Goal: Task Accomplishment & Management: Use online tool/utility

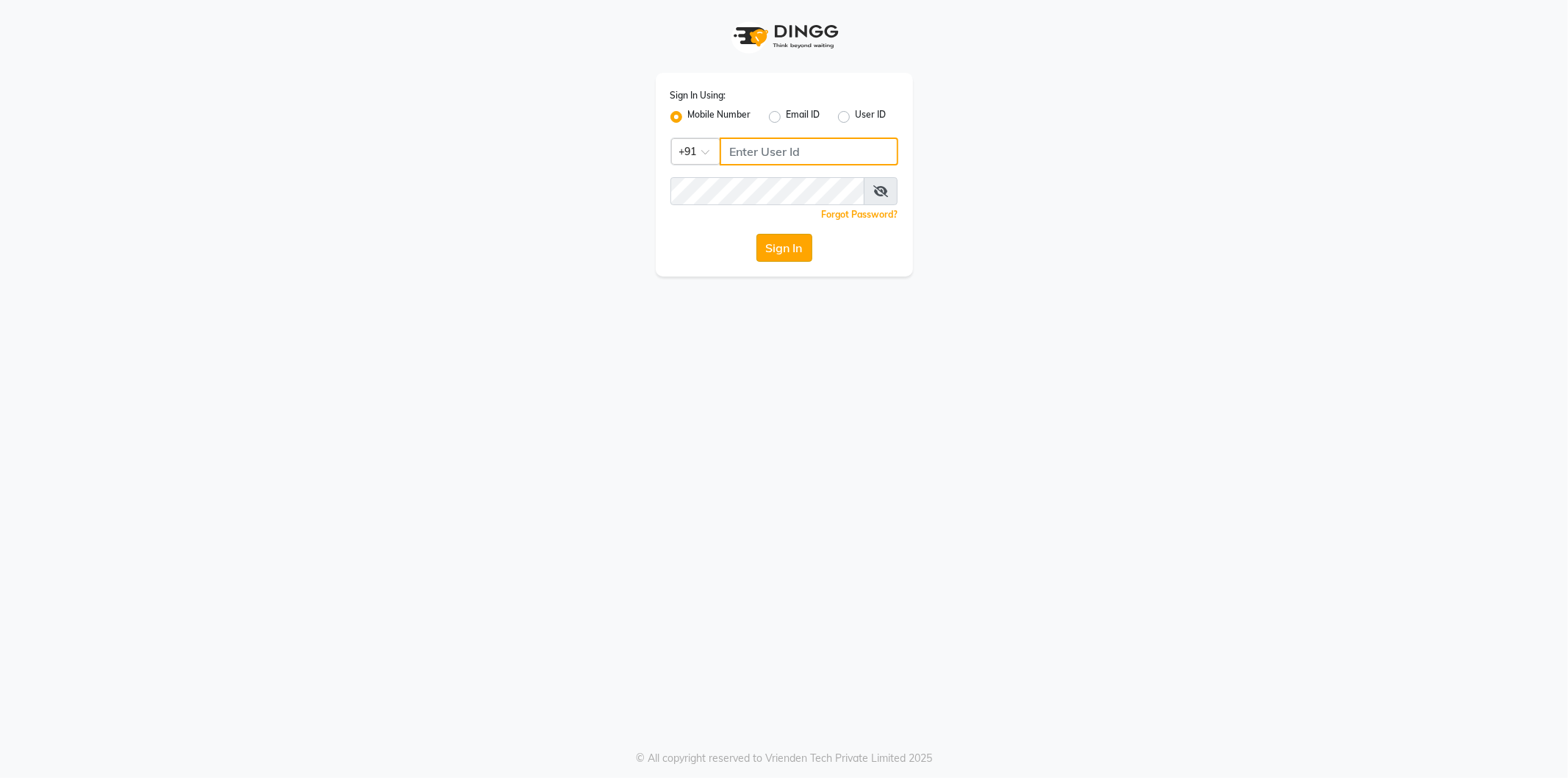
type input "8431095913"
click at [778, 247] on button "Sign In" at bounding box center [784, 247] width 56 height 28
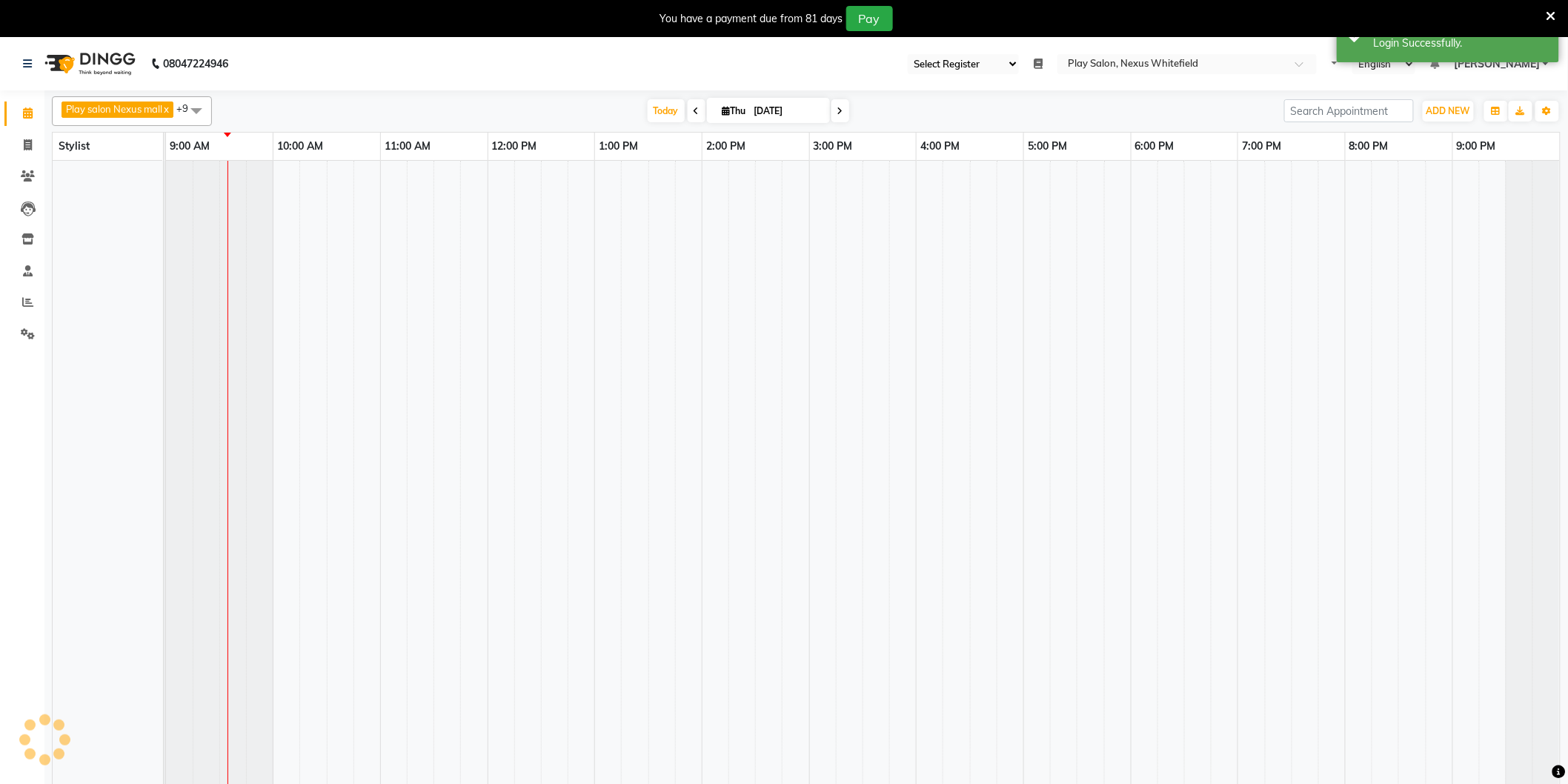
select select "104"
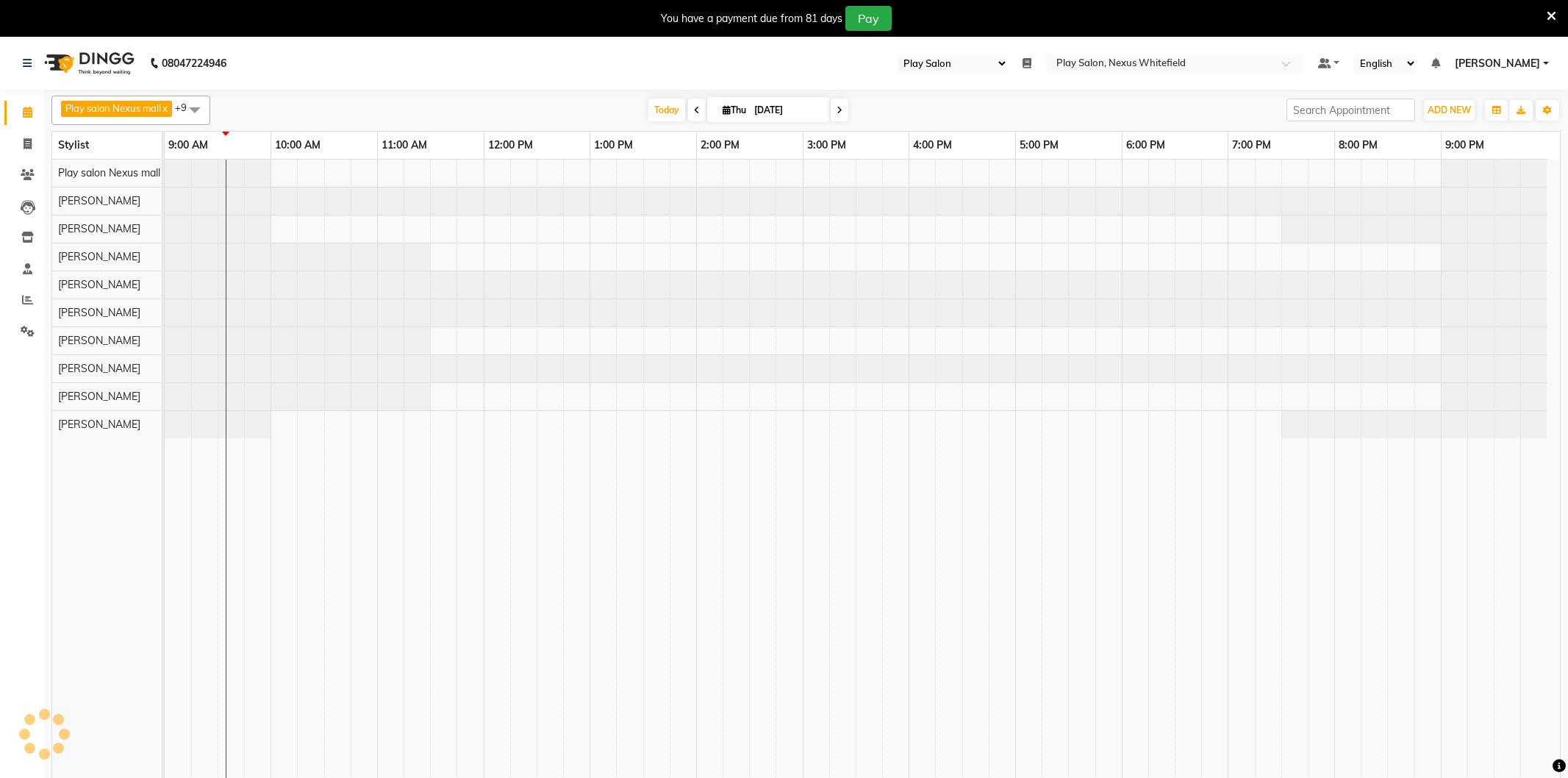
select select "104"
click at [688, 112] on icon at bounding box center [691, 110] width 6 height 9
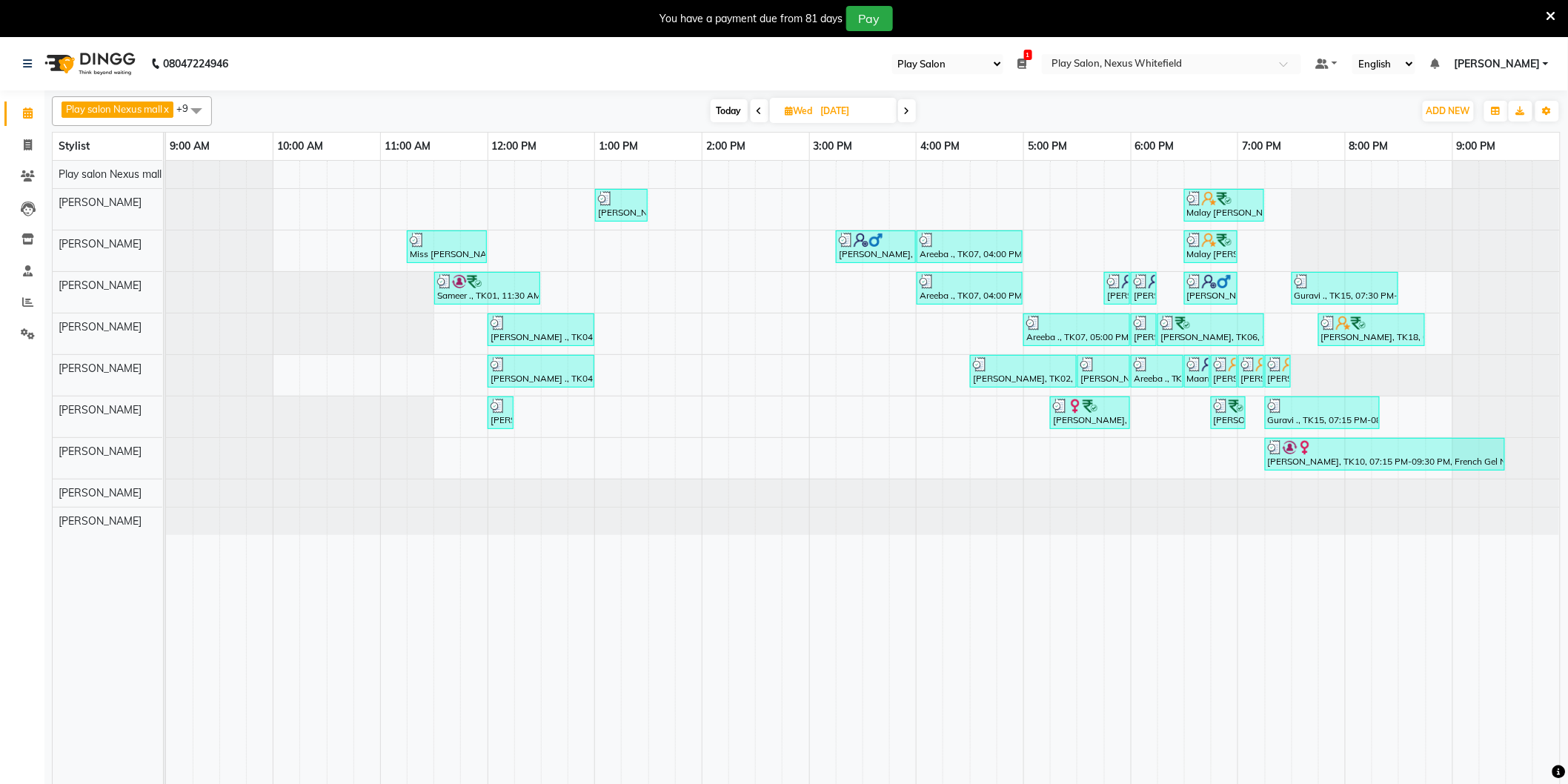
click at [911, 105] on span at bounding box center [907, 110] width 18 height 23
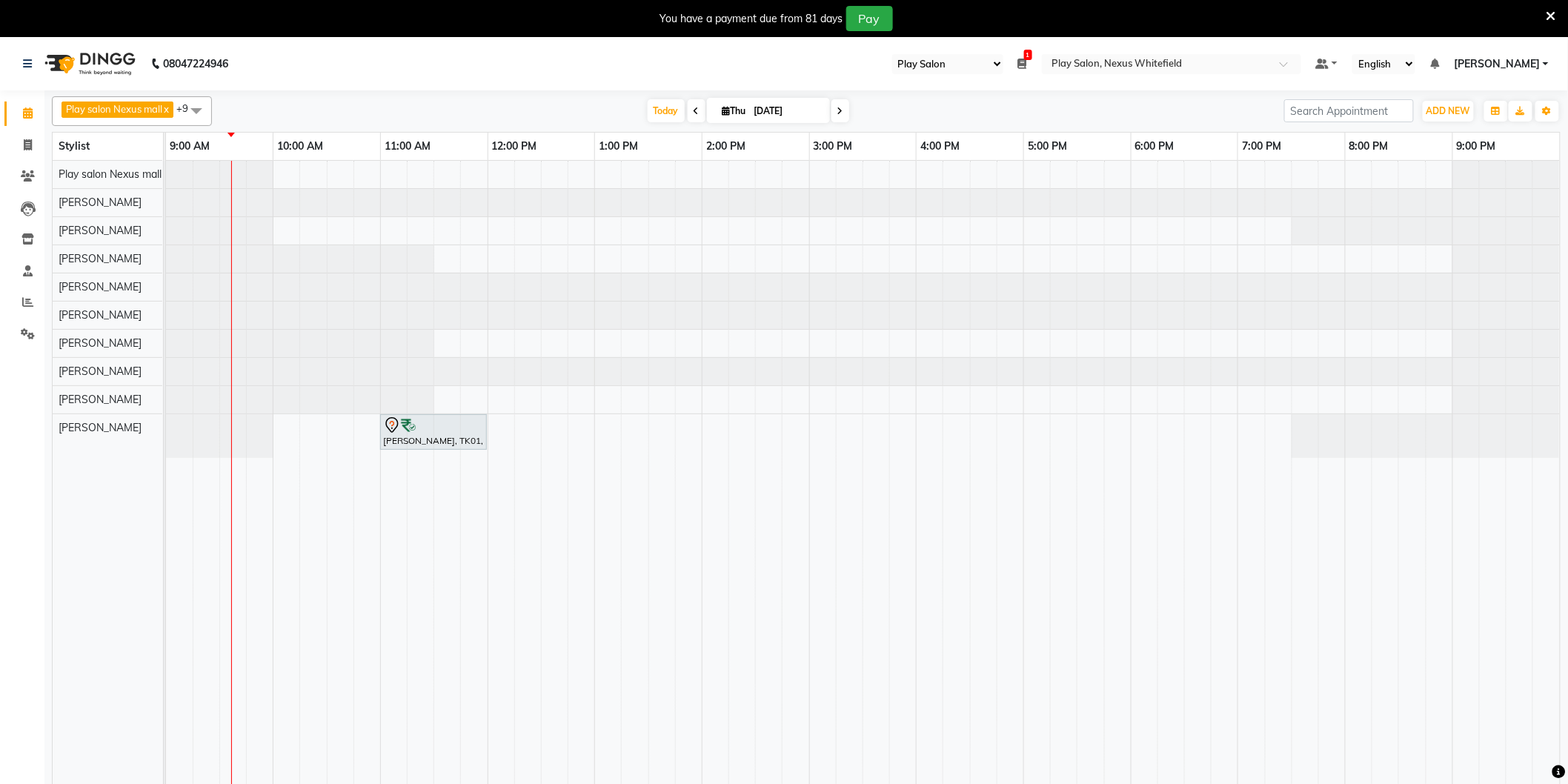
click at [841, 109] on span at bounding box center [840, 110] width 18 height 23
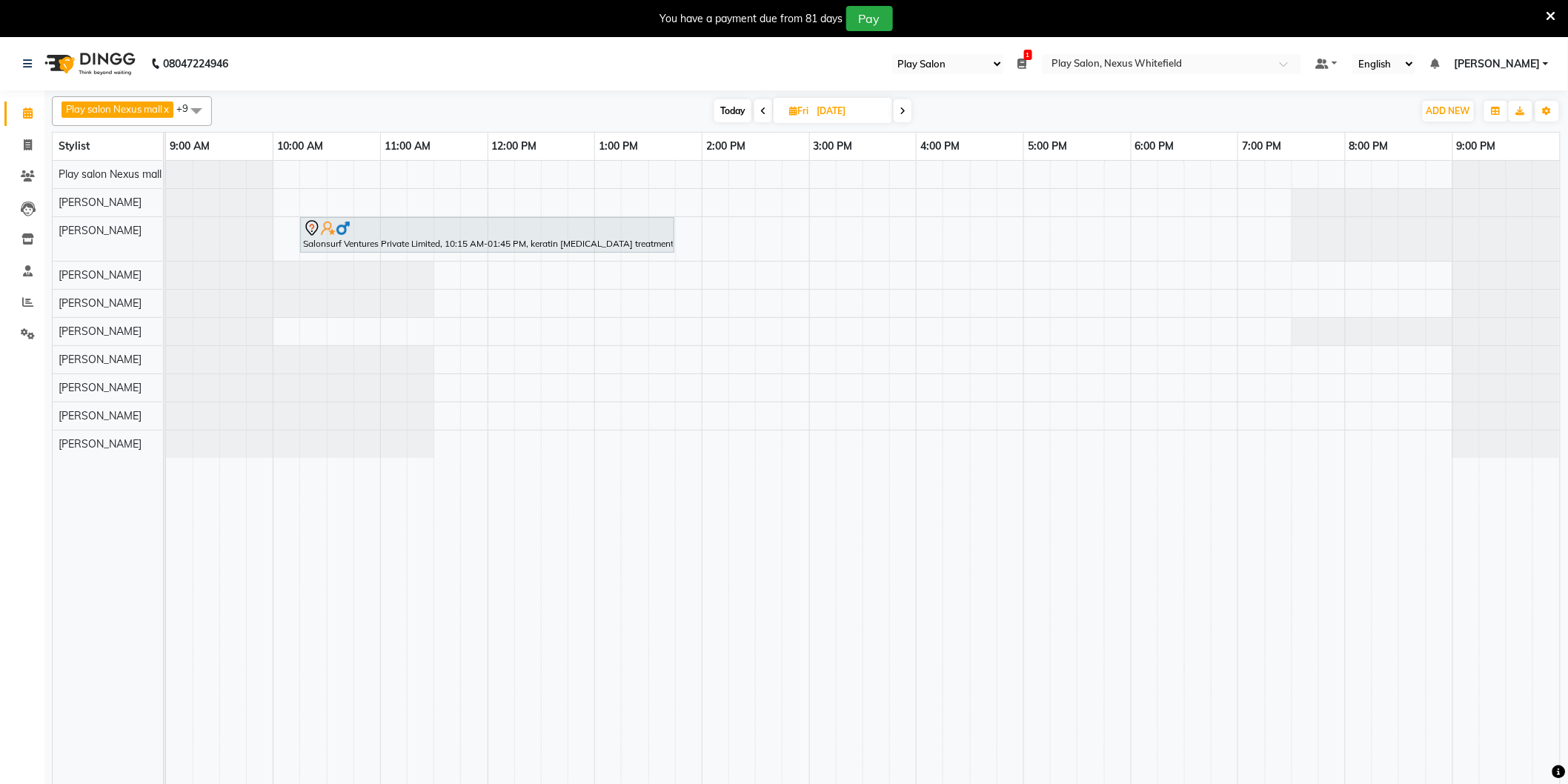
click at [736, 113] on span "Today" at bounding box center [733, 110] width 37 height 23
type input "[DATE]"
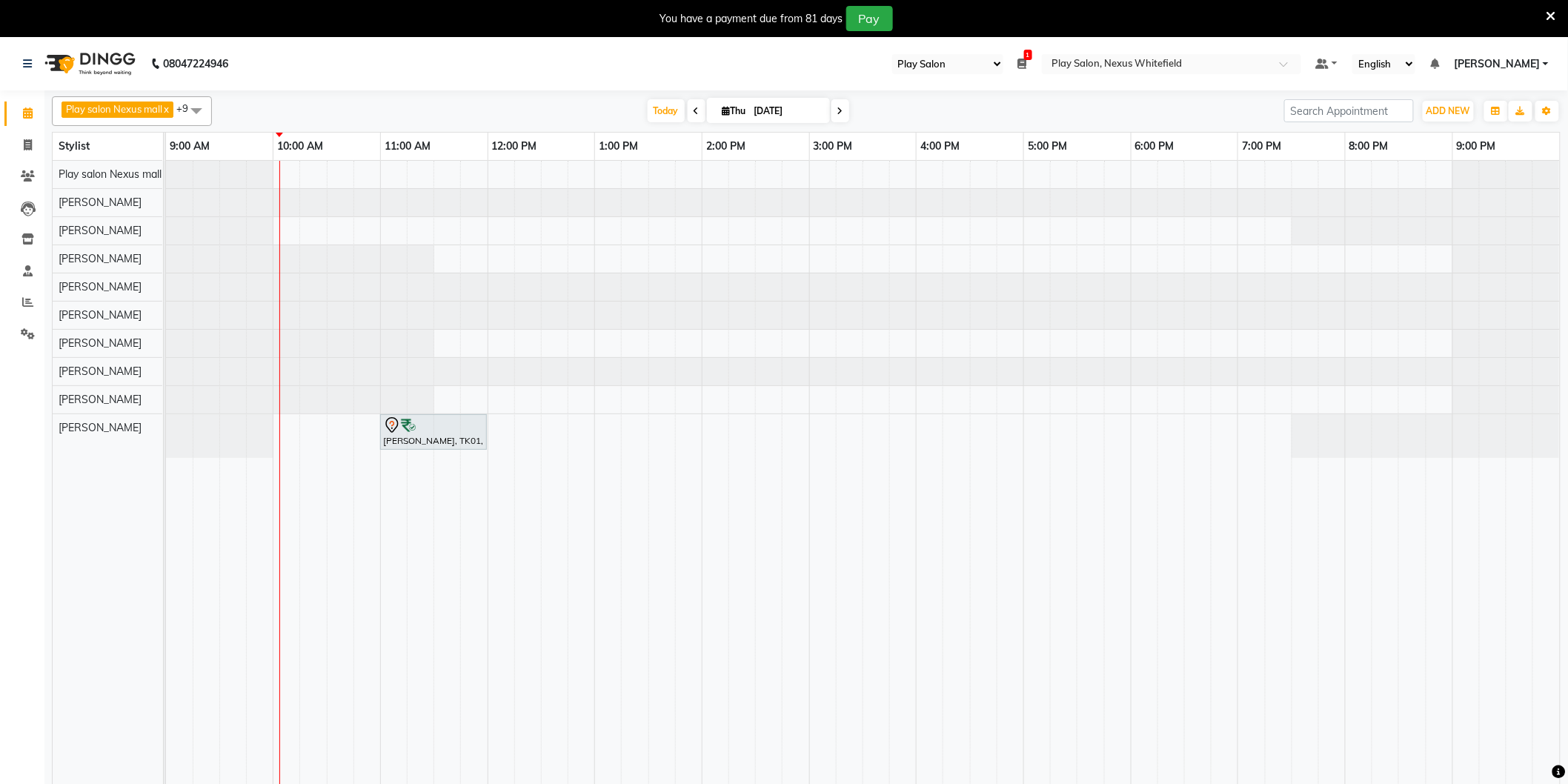
click at [166, 439] on div at bounding box center [166, 435] width 0 height 44
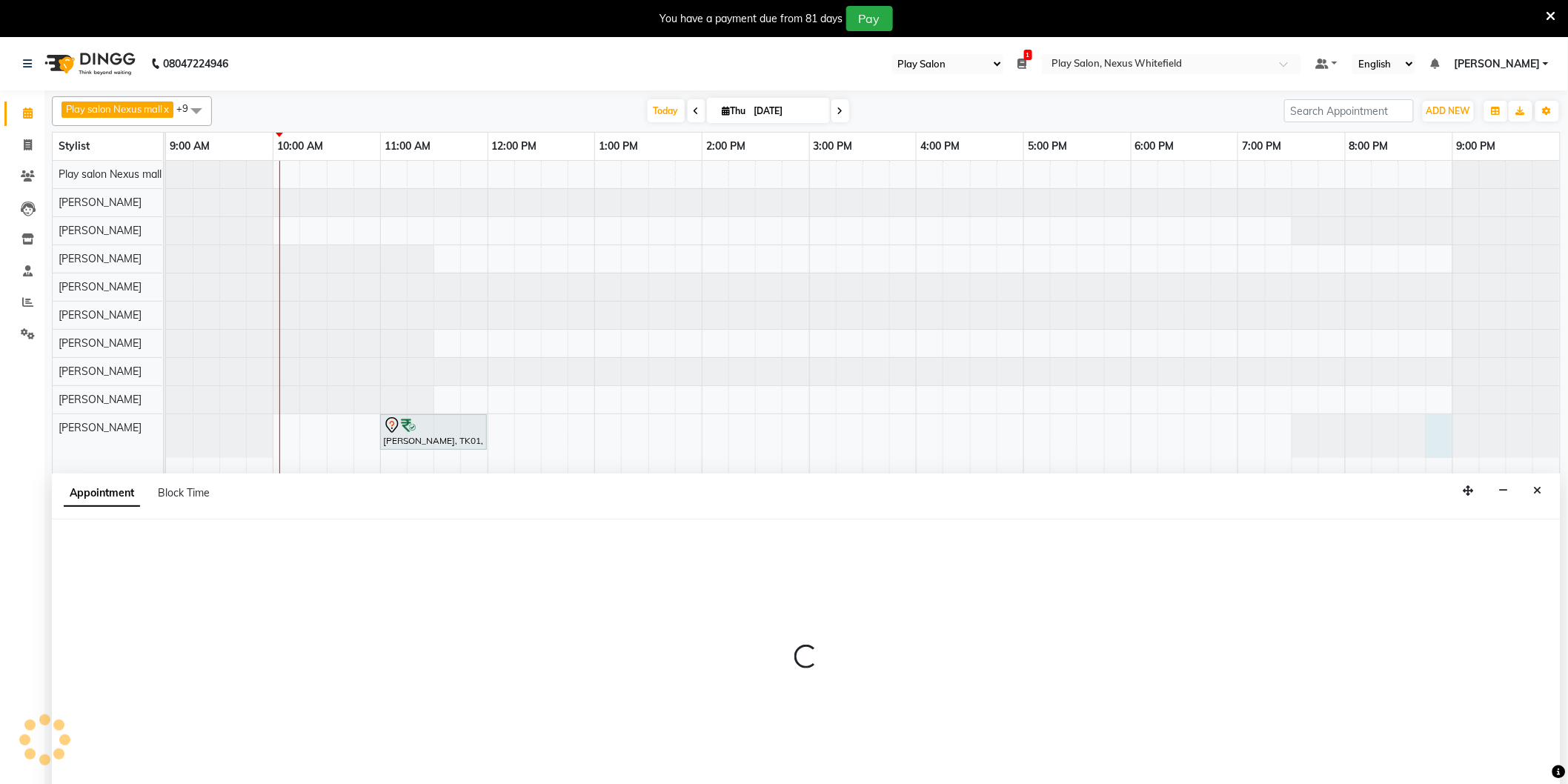
scroll to position [3, 0]
select select "81391"
select select "1245"
select select "tentative"
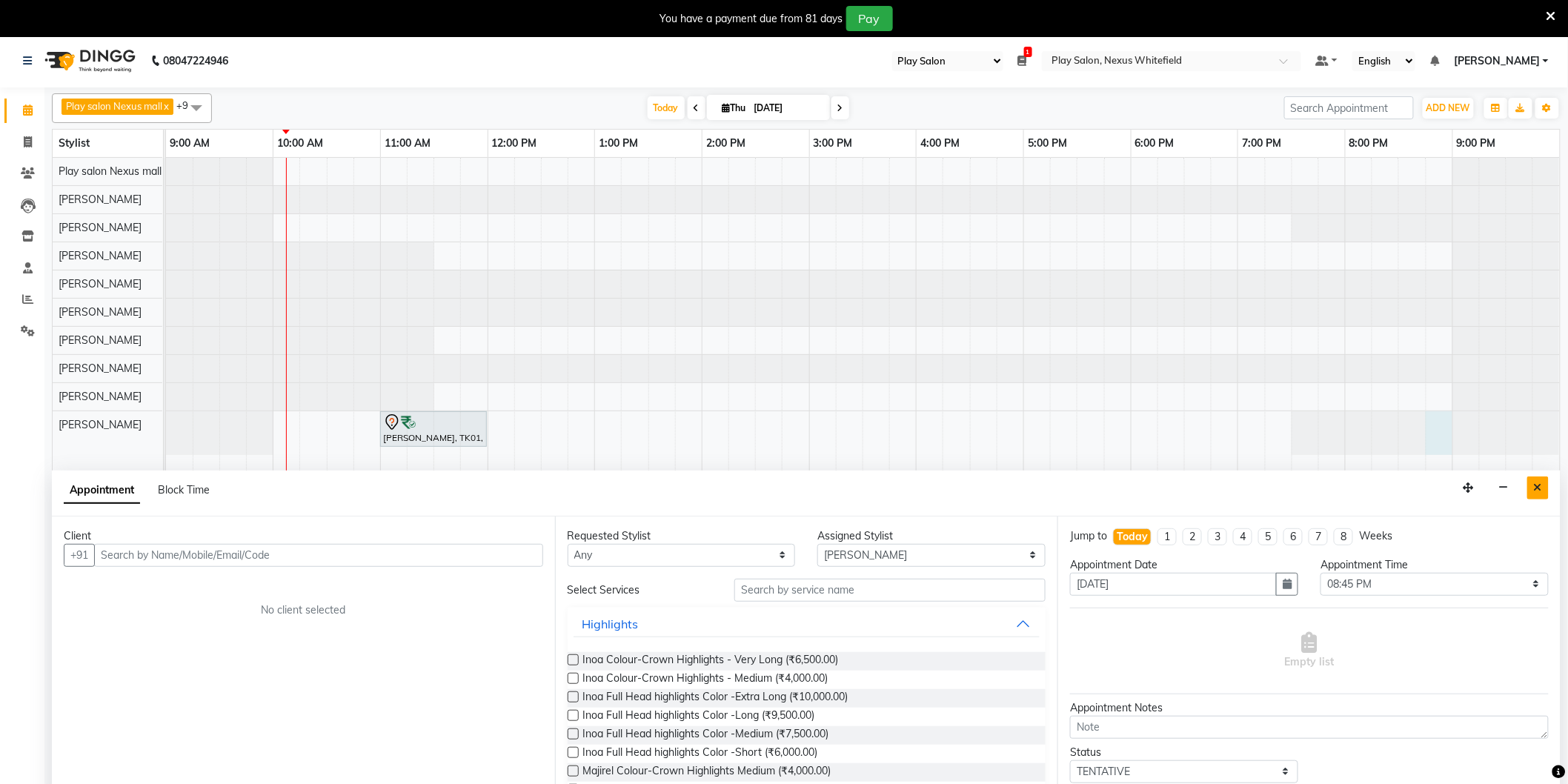
click at [1543, 486] on button "Close" at bounding box center [1537, 488] width 21 height 23
